Goal: Task Accomplishment & Management: Use online tool/utility

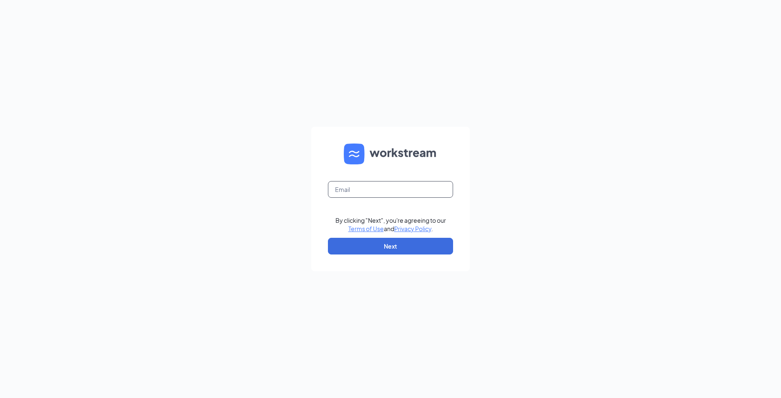
click at [375, 192] on input "text" at bounding box center [390, 189] width 125 height 17
type input "[EMAIL_ADDRESS][DOMAIN_NAME]"
click at [357, 247] on button "Next" at bounding box center [390, 246] width 125 height 17
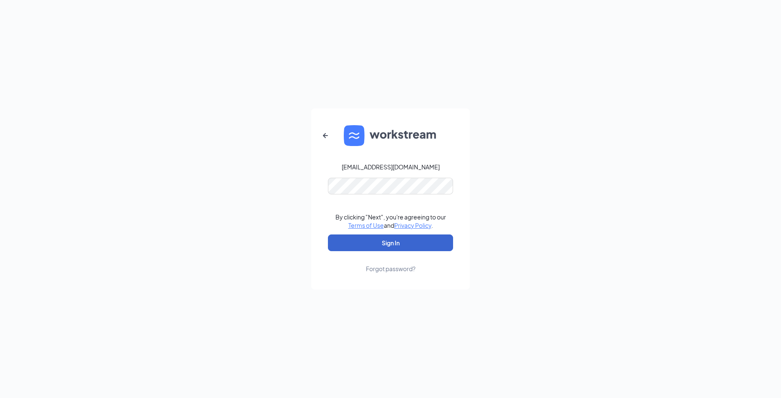
click at [357, 247] on button "Sign In" at bounding box center [390, 242] width 125 height 17
